Goal: Navigation & Orientation: Find specific page/section

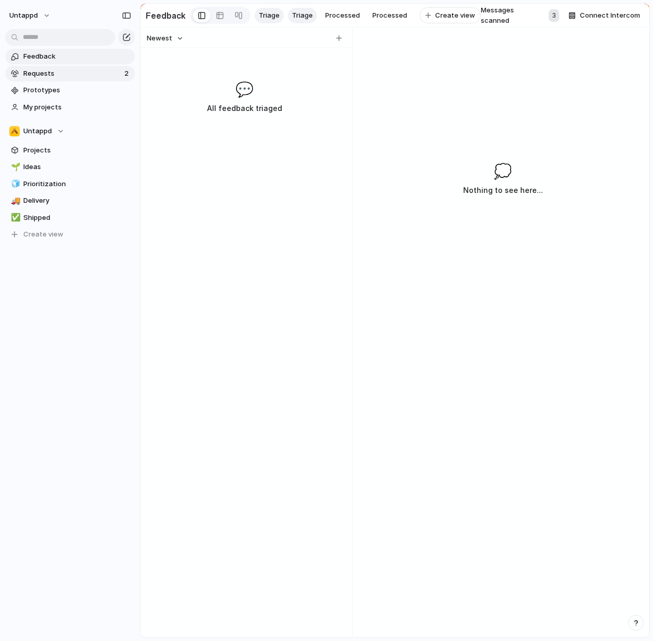
click at [88, 78] on span "Requests" at bounding box center [72, 74] width 98 height 10
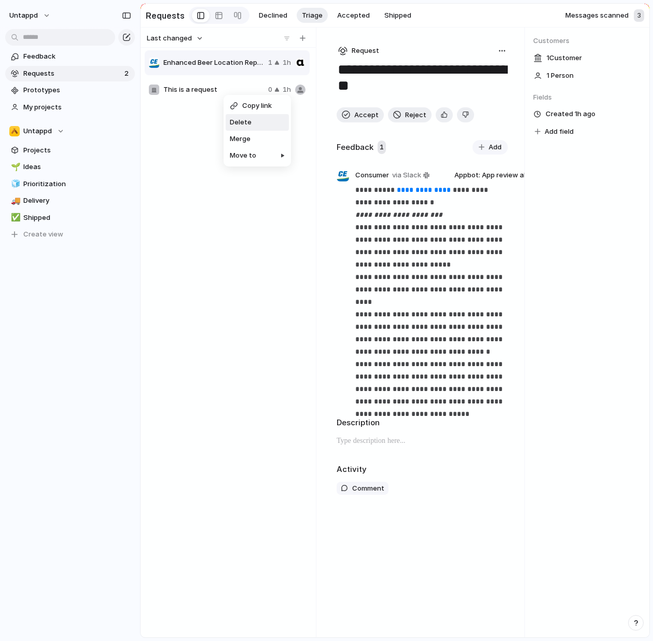
click at [243, 119] on span "Delete" at bounding box center [241, 122] width 22 height 10
click at [221, 59] on div "Enhanced Beer Location Reporting" at bounding box center [206, 63] width 115 height 10
click at [236, 213] on div "Enhanced Beer Location Reporting 1 1h" at bounding box center [228, 341] width 167 height 584
click at [579, 244] on div "Customers 1 Customer 1 Person Fields Created 1h ago Add field" at bounding box center [587, 333] width 125 height 610
click at [365, 51] on span "Request" at bounding box center [366, 51] width 28 height 10
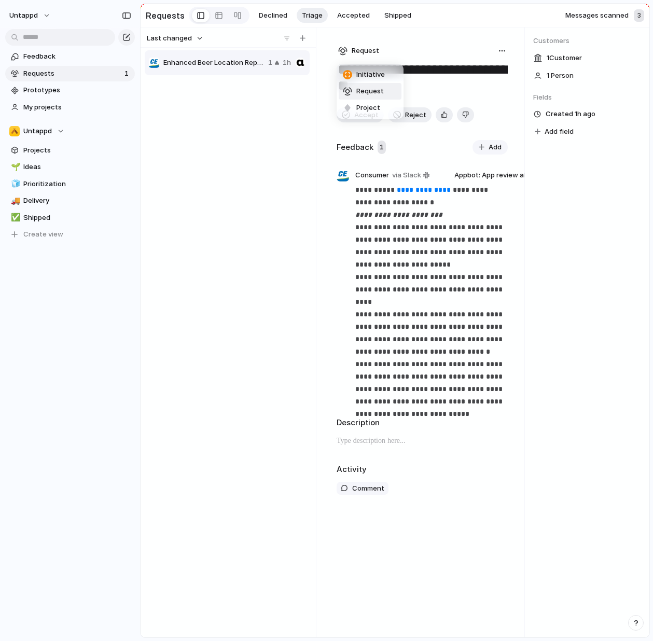
click at [430, 55] on div "Initiative Request Project" at bounding box center [326, 320] width 653 height 641
click at [503, 50] on div "button" at bounding box center [502, 51] width 8 height 8
click at [170, 238] on div "Copy link Merge Move to [GEOGRAPHIC_DATA]" at bounding box center [326, 320] width 653 height 641
click at [74, 169] on span "Ideas" at bounding box center [77, 167] width 108 height 10
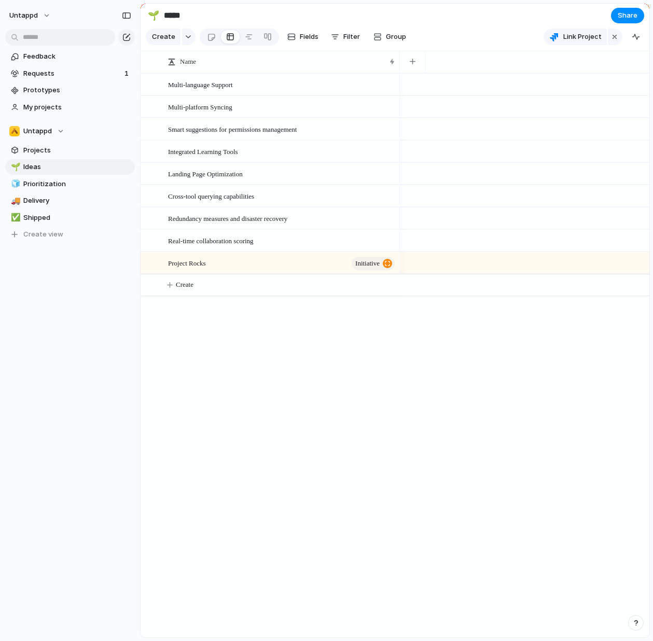
click at [448, 427] on div at bounding box center [525, 355] width 250 height 565
click at [362, 474] on div "Multi-language Support Multi-platform Syncing Smart suggestions for permissions…" at bounding box center [395, 355] width 509 height 565
click at [81, 154] on span "Projects" at bounding box center [77, 150] width 108 height 10
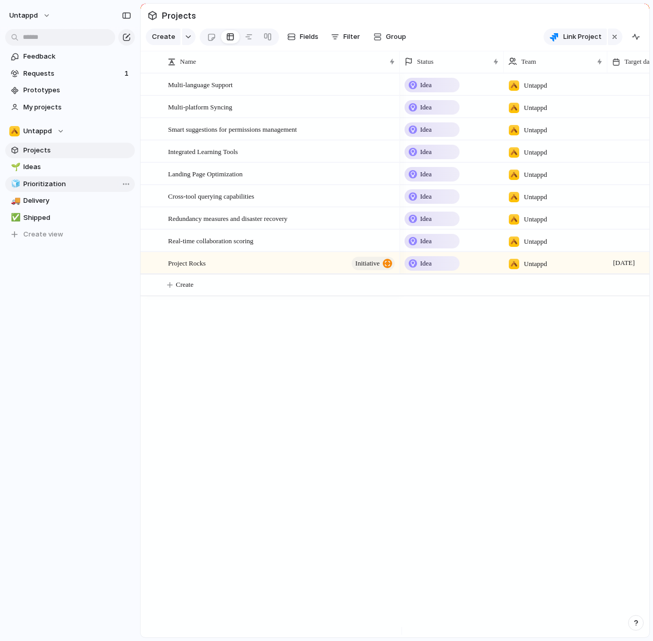
click at [42, 180] on span "Prioritization" at bounding box center [77, 184] width 108 height 10
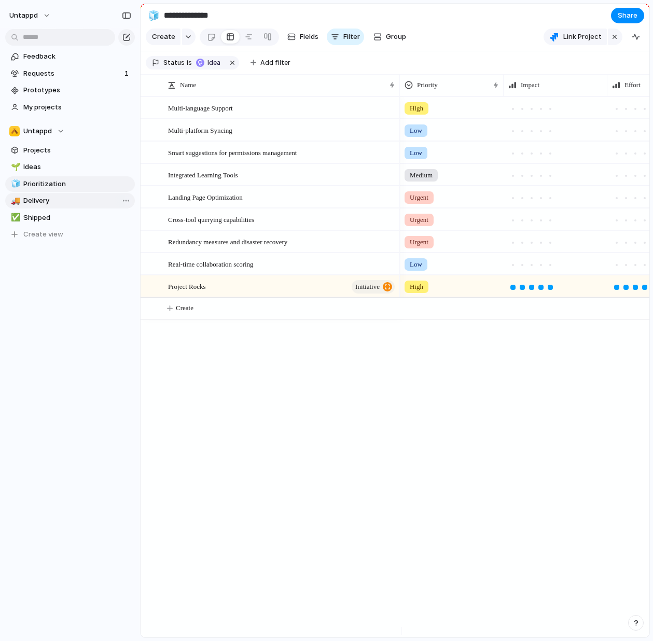
click at [54, 197] on span "Delivery" at bounding box center [77, 201] width 108 height 10
type input "********"
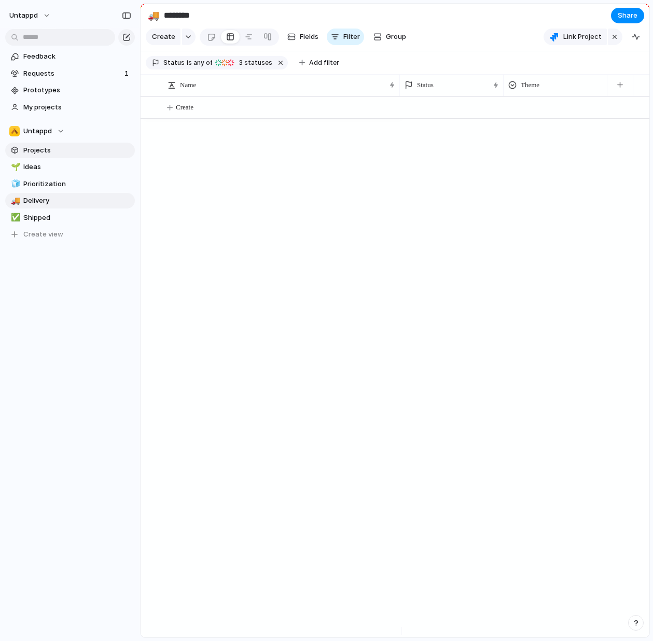
click at [58, 151] on span "Projects" at bounding box center [77, 150] width 108 height 10
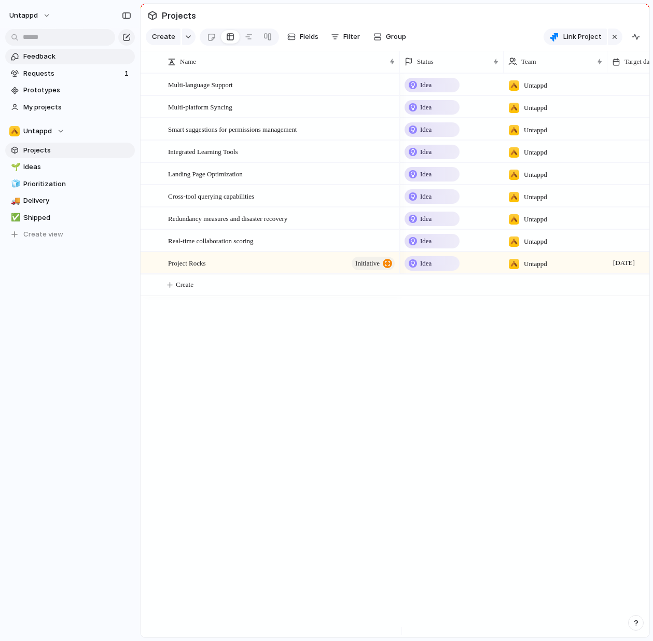
click at [62, 49] on link "Feedback" at bounding box center [70, 57] width 130 height 16
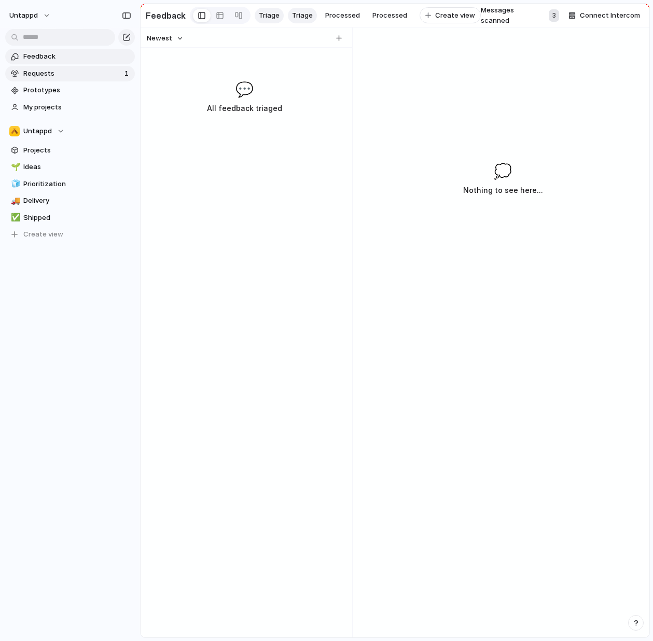
click at [67, 69] on span "Requests" at bounding box center [72, 74] width 98 height 10
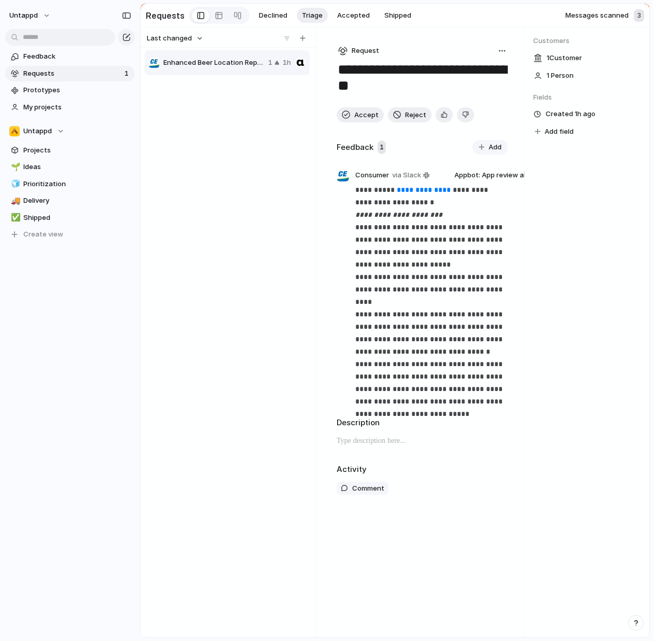
click at [222, 229] on div "Enhanced Beer Location Reporting 1 1h" at bounding box center [228, 341] width 167 height 584
click at [298, 231] on div "Enhanced Beer Location Reporting 1 1h" at bounding box center [228, 341] width 167 height 584
click at [638, 210] on div "Customers 1 Customer 1 Person Fields Created 1h ago Add field" at bounding box center [587, 333] width 125 height 610
click at [557, 55] on span "1 Customer" at bounding box center [564, 58] width 35 height 10
click at [596, 258] on div "Customers 1 Customer 1 Person Fields Created 1h ago Add field" at bounding box center [587, 333] width 125 height 610
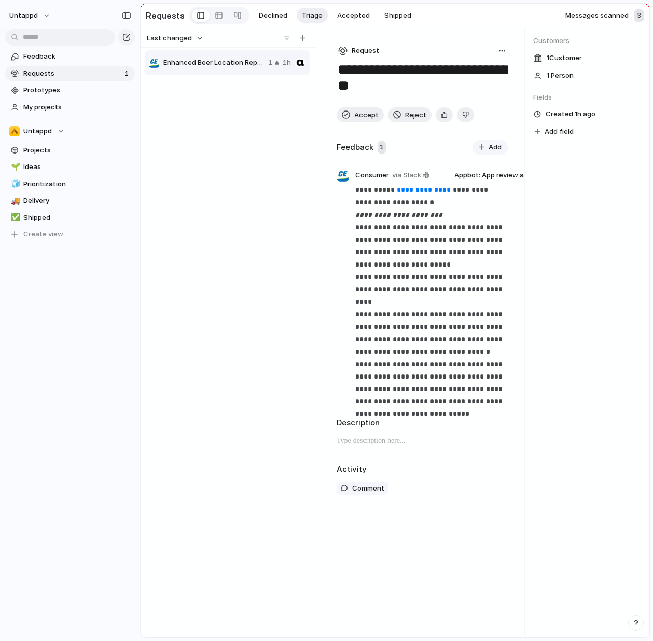
click at [599, 264] on div "Customers 1 Customer 1 Person Fields Created 1h ago Add field" at bounding box center [587, 333] width 125 height 610
click at [589, 222] on div "Customers 1 Customer 1 Person Fields Created 1h ago Add field" at bounding box center [587, 333] width 125 height 610
